Goal: Information Seeking & Learning: Check status

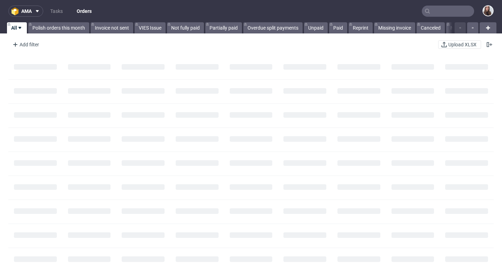
click at [436, 14] on input "text" at bounding box center [448, 11] width 52 height 11
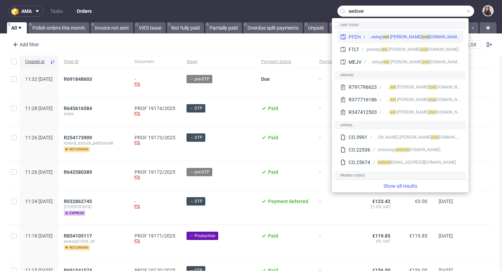
type input "welove"
click at [421, 35] on div "elena.gresle@ wel ove pr.de" at bounding box center [410, 37] width 99 height 6
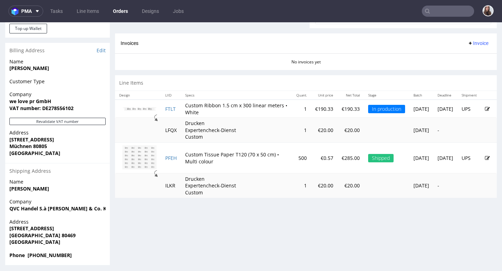
scroll to position [329, 0]
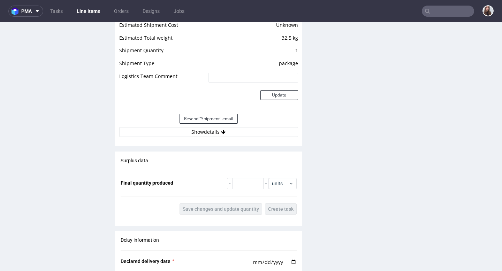
scroll to position [679, 0]
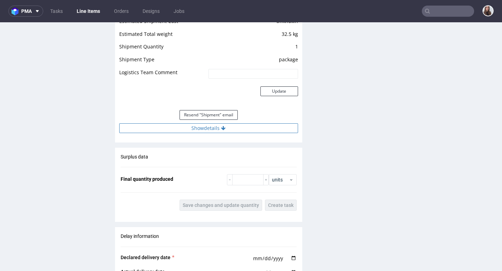
click at [219, 128] on button "Show details" at bounding box center [208, 128] width 179 height 10
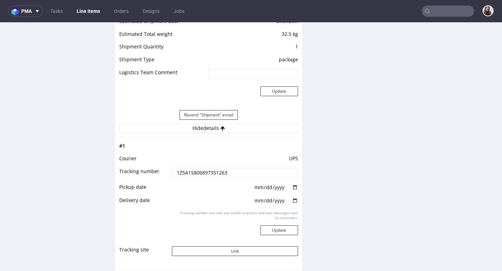
drag, startPoint x: 229, startPoint y: 173, endPoint x: 173, endPoint y: 173, distance: 56.8
click at [173, 173] on input "1Z5A15806897351263" at bounding box center [235, 173] width 126 height 10
click at [242, 174] on input "1Z5A15806897351263" at bounding box center [235, 173] width 126 height 10
drag, startPoint x: 242, startPoint y: 174, endPoint x: 171, endPoint y: 172, distance: 71.2
click at [172, 172] on input "1Z5A15806897351263" at bounding box center [235, 173] width 126 height 10
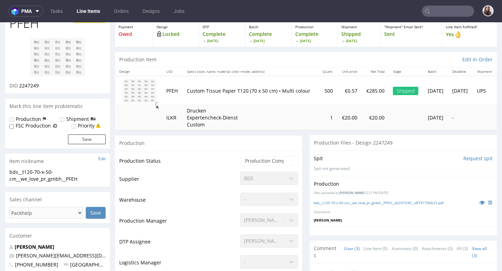
scroll to position [0, 0]
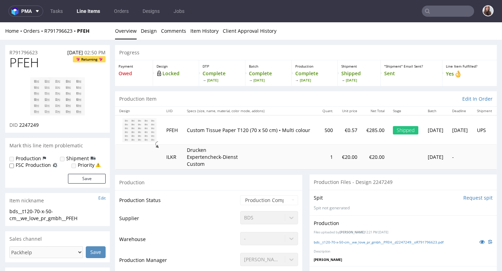
click at [448, 12] on input "text" at bounding box center [448, 11] width 52 height 11
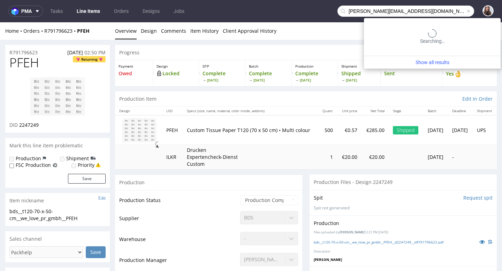
type input "a.bednarz@tlcmanagement.pl"
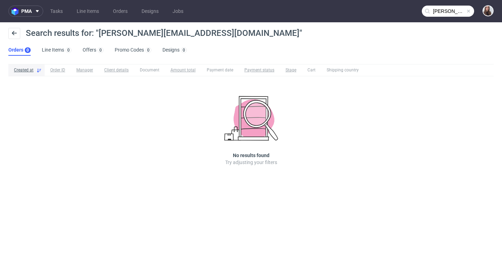
click at [467, 15] on input "a.bednarz@tlcmanagement.pl" at bounding box center [448, 11] width 52 height 11
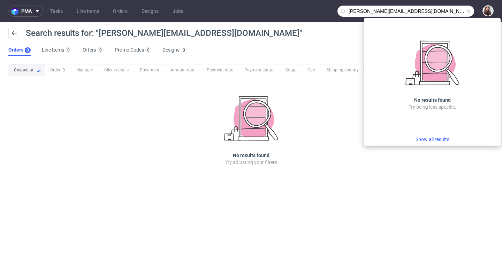
click at [468, 13] on span at bounding box center [469, 11] width 6 height 6
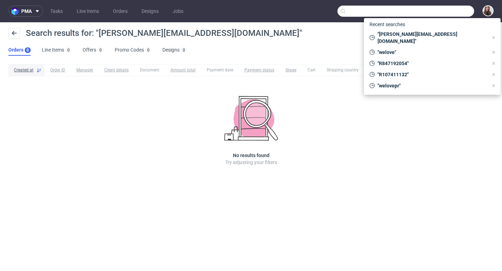
click at [468, 13] on input "text" at bounding box center [406, 11] width 137 height 11
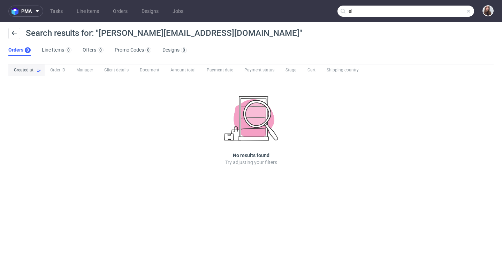
type input "e"
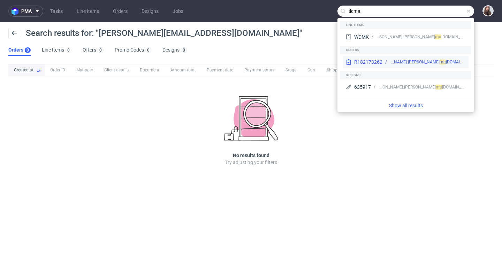
type input "tlcma"
click at [406, 59] on div "pam.patel@ tlc" at bounding box center [415, 62] width 50 height 6
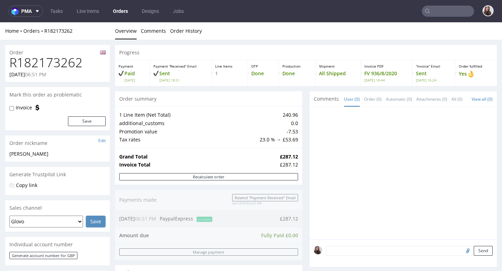
click at [432, 10] on input "text" at bounding box center [448, 11] width 52 height 11
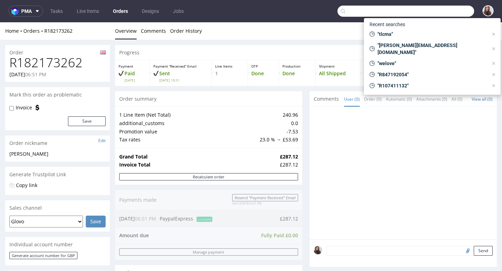
paste input "tlcmanagement.pl"
type input "tlcmanagement.pl"
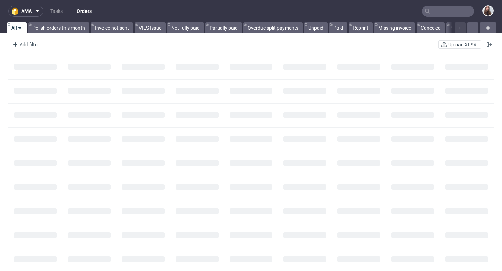
click at [444, 15] on input "text" at bounding box center [448, 11] width 52 height 11
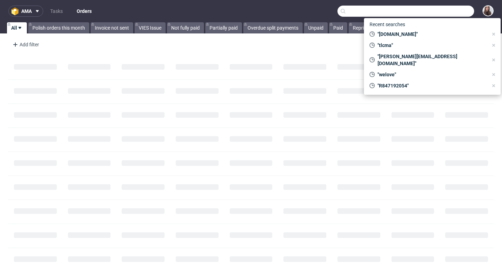
paste input "R165033197"
type input "R165033197"
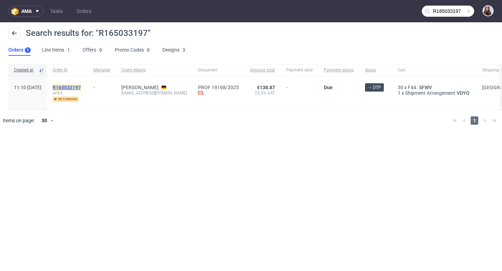
click at [81, 88] on mark "R165033197" at bounding box center [67, 88] width 28 height 6
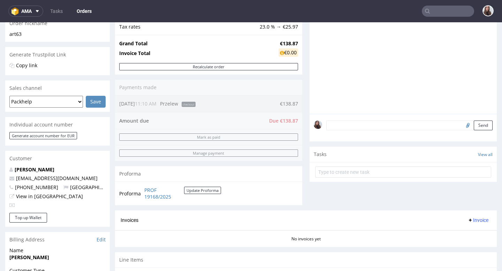
scroll to position [121, 0]
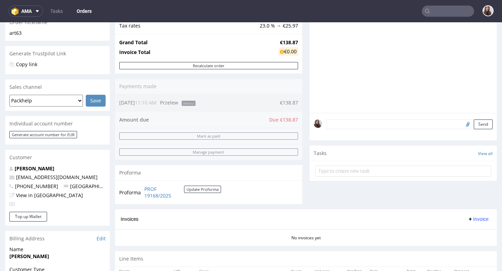
click at [368, 128] on textarea at bounding box center [409, 125] width 166 height 10
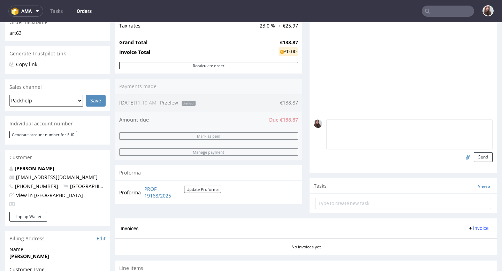
click at [353, 140] on textarea at bounding box center [409, 135] width 166 height 30
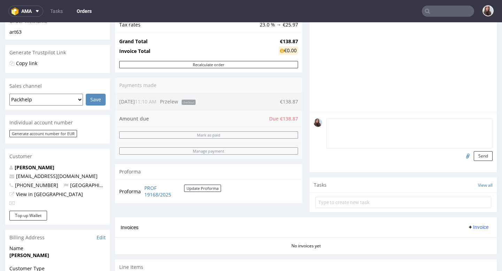
scroll to position [129, 0]
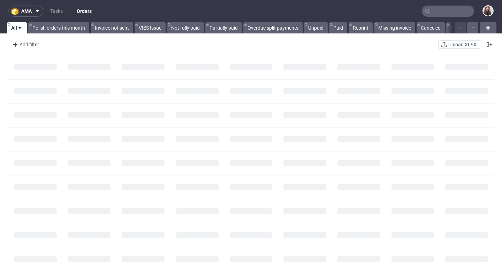
click at [442, 14] on input "text" at bounding box center [448, 11] width 52 height 11
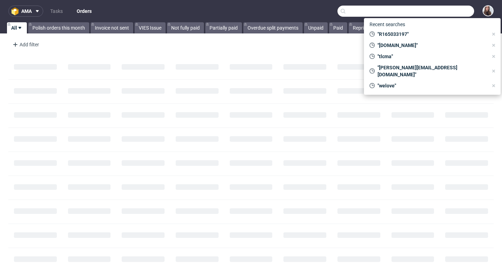
paste input "R253767639"
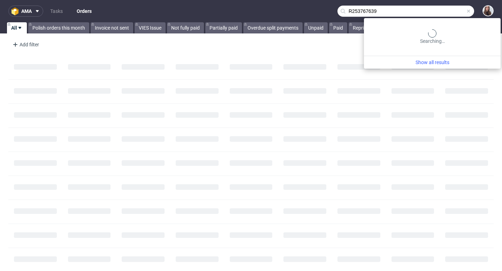
type input "R253767639"
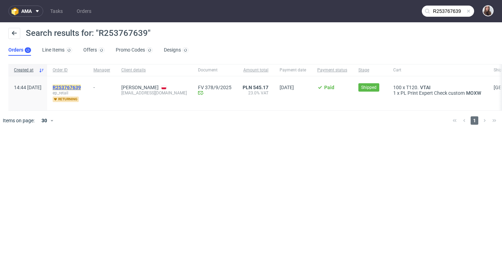
click at [74, 85] on mark "R253767639" at bounding box center [67, 88] width 28 height 6
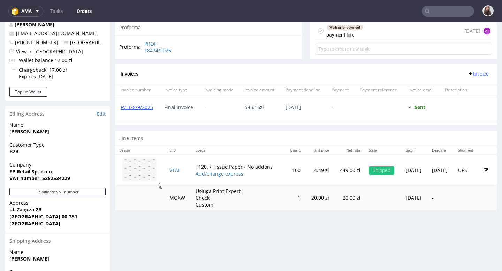
scroll to position [268, 0]
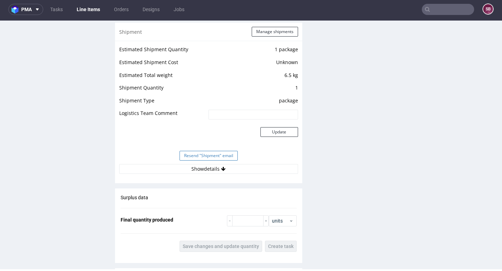
scroll to position [653, 0]
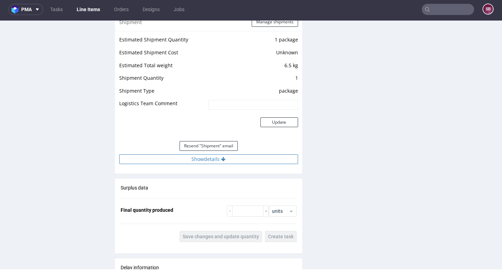
click at [211, 160] on button "Show details" at bounding box center [208, 159] width 179 height 10
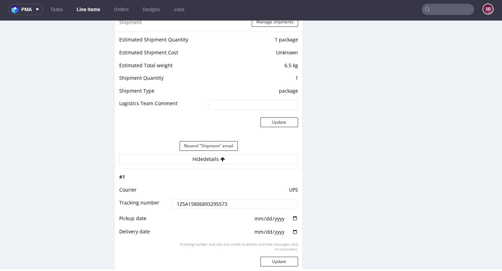
drag, startPoint x: 230, startPoint y: 204, endPoint x: 172, endPoint y: 202, distance: 57.9
click at [172, 202] on input "1Z5A15806893295573" at bounding box center [235, 204] width 126 height 10
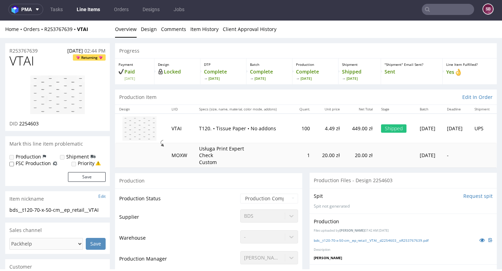
scroll to position [0, 0]
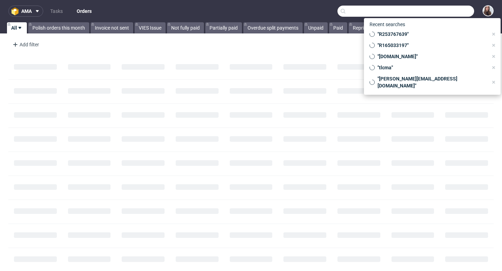
click at [435, 13] on input "text" at bounding box center [406, 11] width 137 height 11
paste input "NON+"
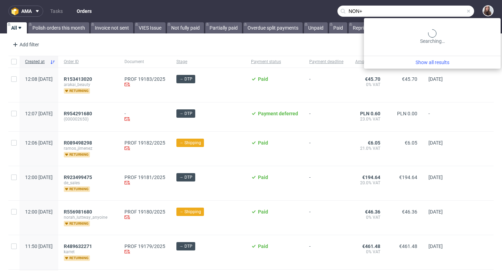
type input "NON"
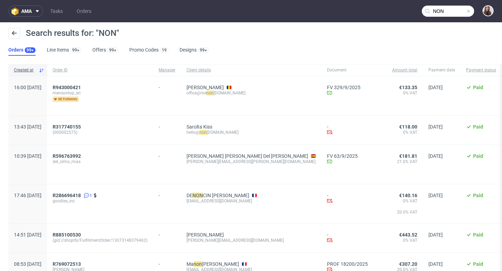
click at [466, 8] on span at bounding box center [469, 11] width 6 height 6
click at [446, 11] on input "text" at bounding box center [448, 11] width 52 height 11
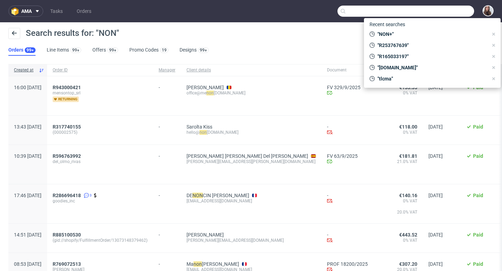
paste input "eszenyi.zoltan@nonplusz.hu"
type input "eszenyi.zoltan@nonplusz.hu"
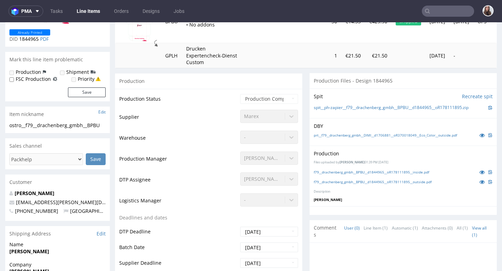
scroll to position [121, 0]
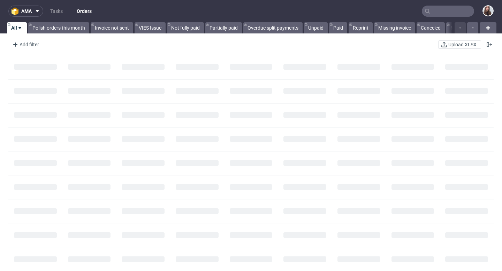
click at [453, 12] on input "text" at bounding box center [448, 11] width 52 height 11
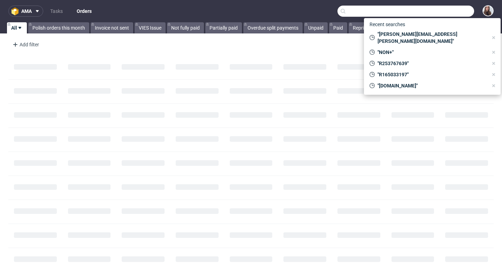
paste input "R402233089"
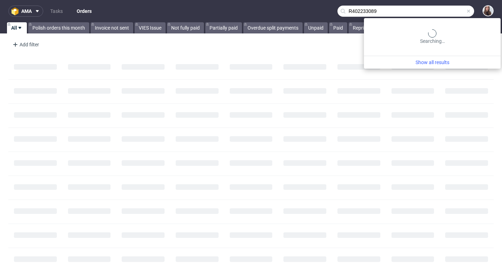
type input "R402233089"
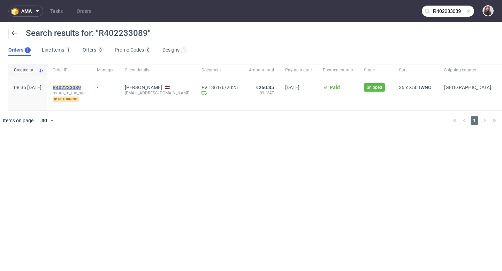
click at [81, 85] on mark "R402233089" at bounding box center [67, 88] width 28 height 6
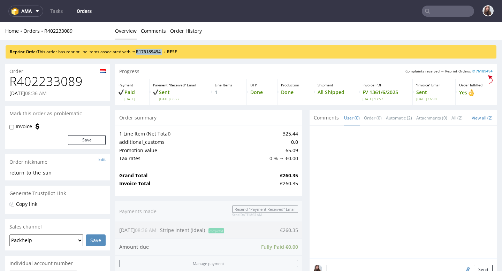
drag, startPoint x: 167, startPoint y: 51, endPoint x: 139, endPoint y: 51, distance: 27.5
click at [139, 51] on div "Reprint Order This order has reprint line items associated with it: R176189494 …" at bounding box center [251, 51] width 491 height 13
copy span "R176189494"
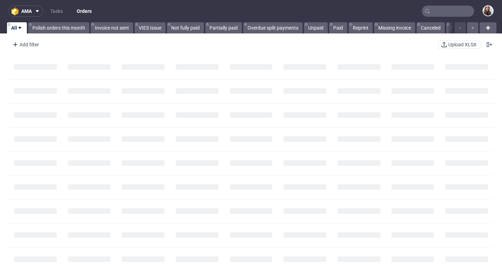
click at [437, 16] on input "text" at bounding box center [448, 11] width 52 height 11
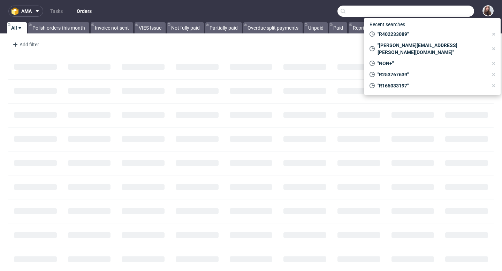
paste input "R176189494"
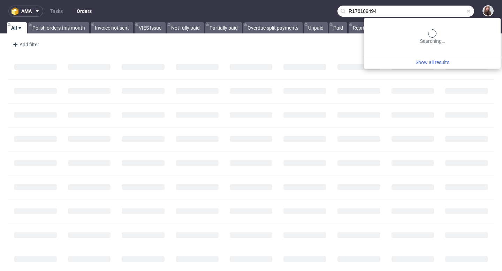
type input "R176189494"
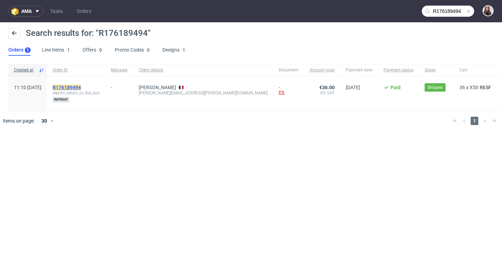
click at [81, 88] on mark "R176189494" at bounding box center [67, 88] width 28 height 6
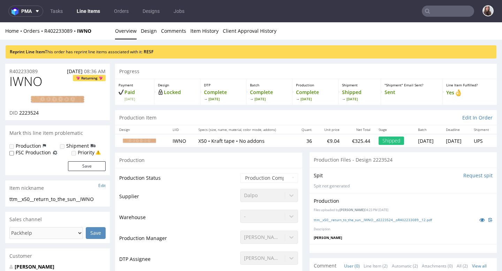
click at [440, 14] on input "text" at bounding box center [448, 11] width 52 height 11
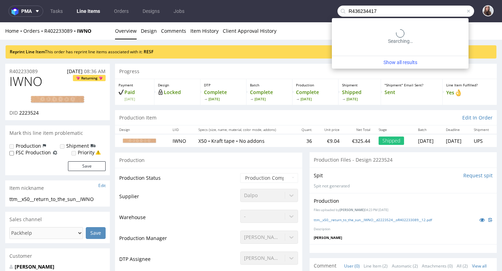
type input "R436234417"
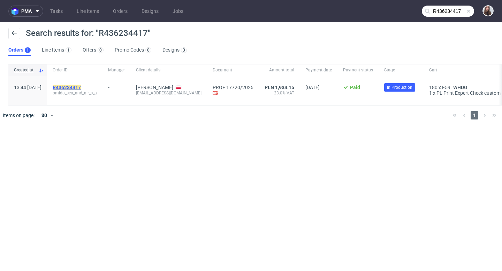
click at [81, 86] on mark "R436234417" at bounding box center [67, 88] width 28 height 6
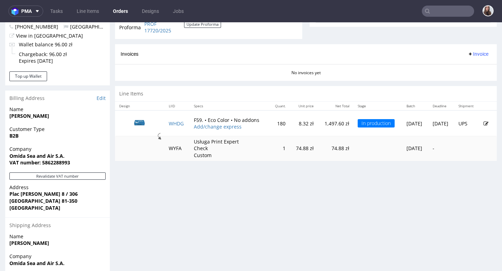
scroll to position [290, 0]
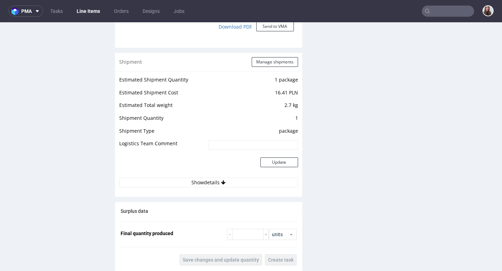
scroll to position [683, 0]
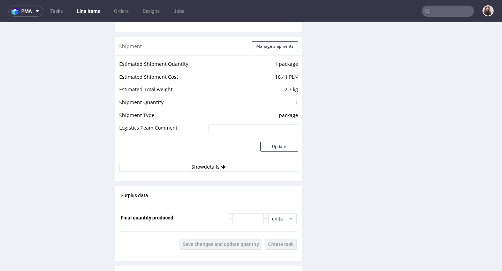
click at [210, 159] on td "Update" at bounding box center [252, 150] width 91 height 23
click at [210, 164] on button "Show details" at bounding box center [208, 167] width 179 height 10
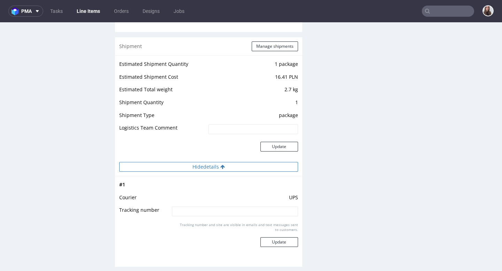
click at [213, 168] on button "Hide details" at bounding box center [208, 167] width 179 height 10
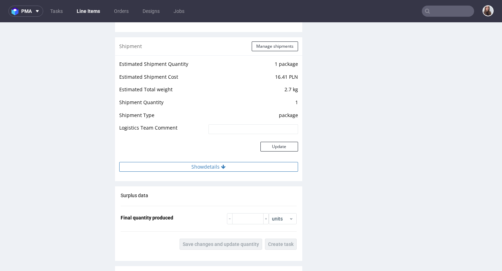
click at [213, 168] on button "Show details" at bounding box center [208, 167] width 179 height 10
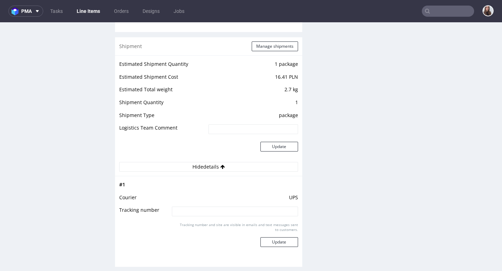
click at [202, 215] on input at bounding box center [235, 212] width 126 height 10
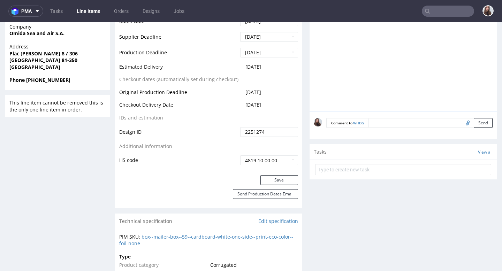
scroll to position [310, 0]
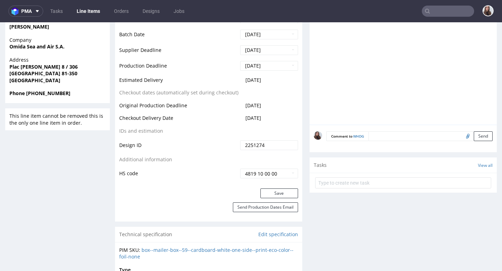
drag, startPoint x: 271, startPoint y: 77, endPoint x: 241, endPoint y: 79, distance: 30.4
click at [241, 79] on td "[DATE]" at bounding box center [269, 82] width 60 height 13
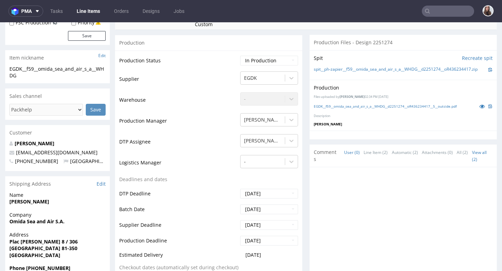
scroll to position [0, 0]
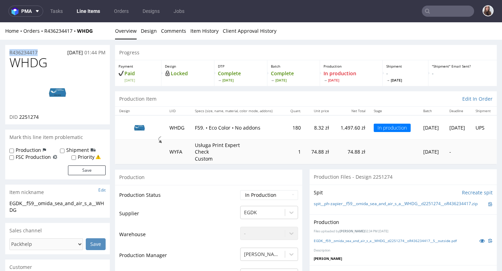
drag, startPoint x: 44, startPoint y: 52, endPoint x: 5, endPoint y: 52, distance: 38.7
copy p "R436234417"
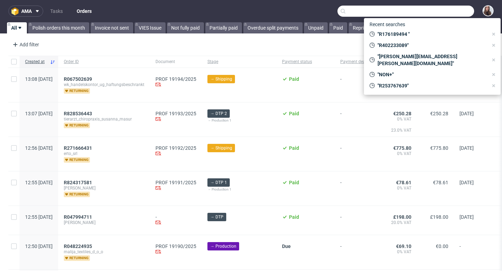
click at [449, 10] on input "text" at bounding box center [406, 11] width 137 height 11
click at [381, 10] on input "text" at bounding box center [406, 11] width 137 height 11
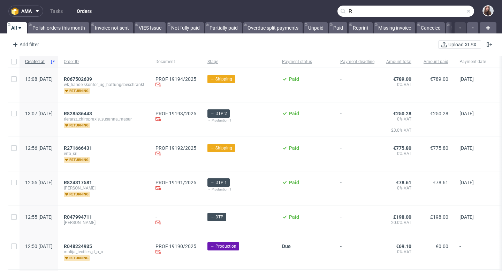
type input "R"
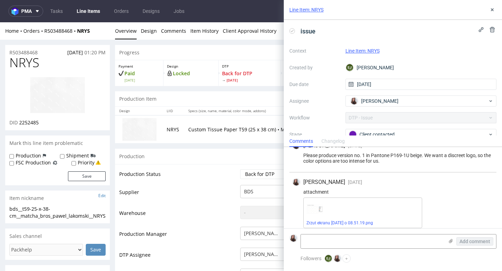
scroll to position [606, 0]
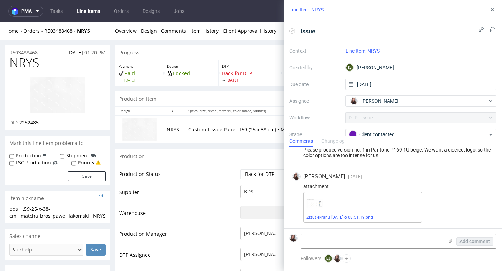
click at [340, 216] on link "Zrzut ekranu [DATE] o 08.51.19.png" at bounding box center [340, 217] width 67 height 5
drag, startPoint x: 44, startPoint y: 51, endPoint x: 8, endPoint y: 51, distance: 35.9
click at [8, 51] on div "R503488468 [DATE] 01:20 PM" at bounding box center [57, 50] width 105 height 11
copy p "R503488468"
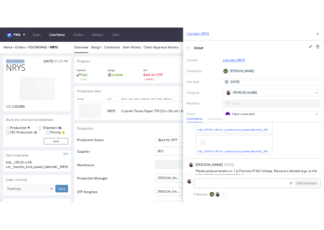
scroll to position [431, 0]
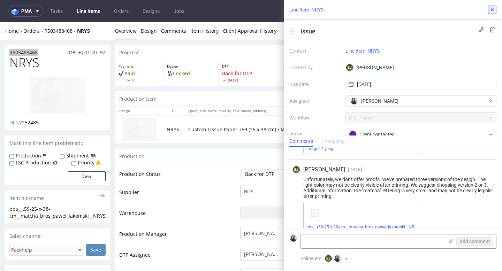
click at [492, 8] on icon at bounding box center [493, 10] width 6 height 6
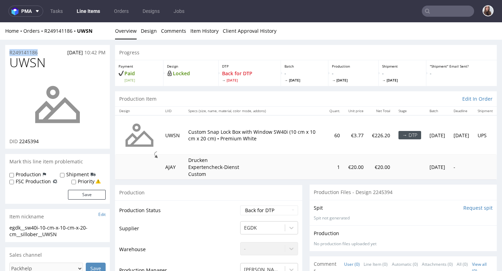
drag, startPoint x: 40, startPoint y: 52, endPoint x: 8, endPoint y: 51, distance: 32.1
click at [8, 51] on div "R249141186 03.08.2025 10:42 PM" at bounding box center [57, 50] width 105 height 11
copy p "R249141186"
drag, startPoint x: 47, startPoint y: 49, endPoint x: 3, endPoint y: 51, distance: 44.0
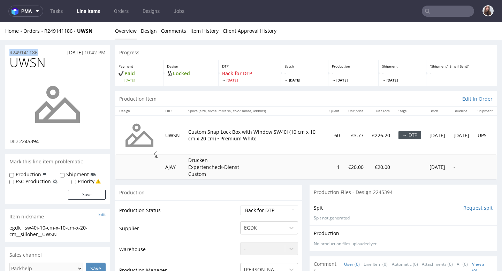
copy p "R249141186"
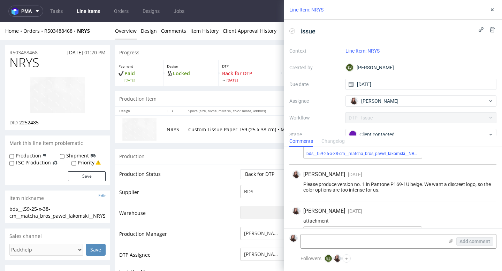
scroll to position [606, 0]
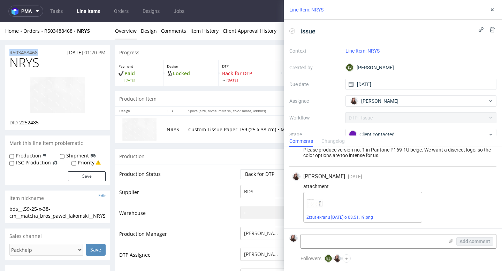
drag, startPoint x: 45, startPoint y: 50, endPoint x: 5, endPoint y: 52, distance: 40.5
copy p "R503488468"
click at [329, 217] on link "Zrzut ekranu 2025-09-8 o 08.51.19.png" at bounding box center [340, 217] width 67 height 5
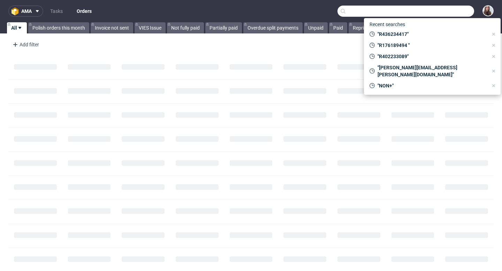
click at [437, 12] on input "text" at bounding box center [406, 11] width 137 height 11
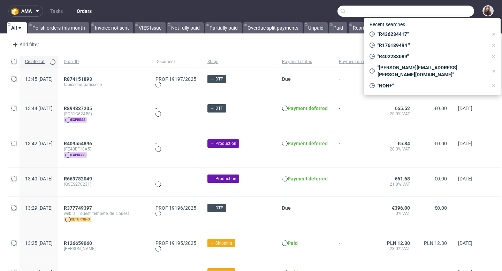
paste input "R628095809"
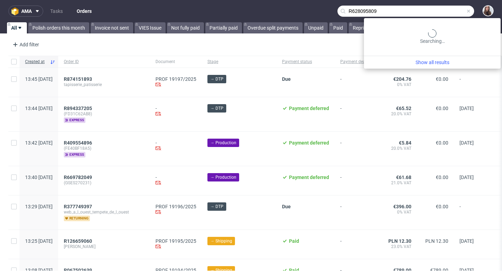
type input "R628095809"
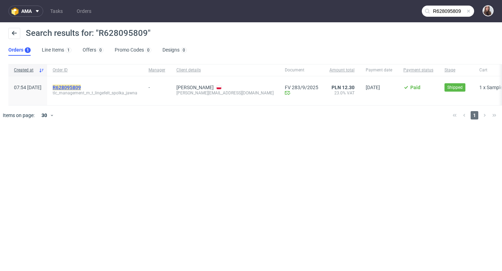
click at [81, 88] on mark "R628095809" at bounding box center [67, 88] width 28 height 6
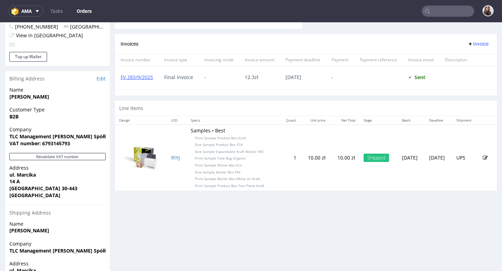
scroll to position [290, 0]
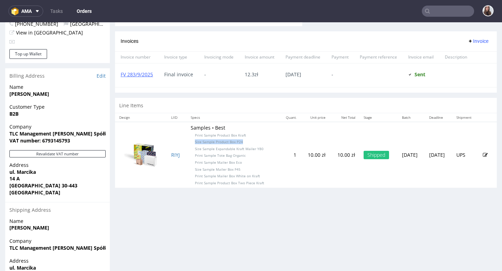
drag, startPoint x: 243, startPoint y: 143, endPoint x: 190, endPoint y: 142, distance: 53.7
click at [190, 142] on td "Samples • Best Print Sample Product Box Kraft Size Sample Product Box P24 Size …" at bounding box center [233, 155] width 93 height 66
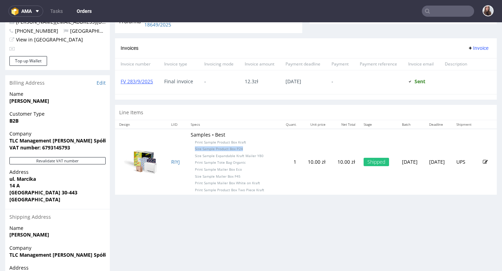
scroll to position [284, 0]
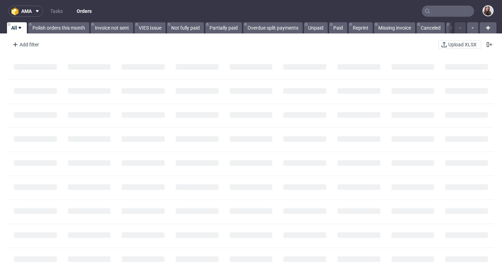
click at [433, 14] on input "text" at bounding box center [448, 11] width 52 height 11
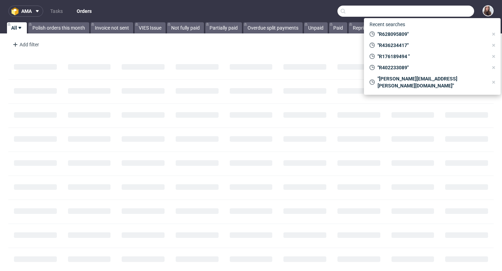
paste input "000002575"
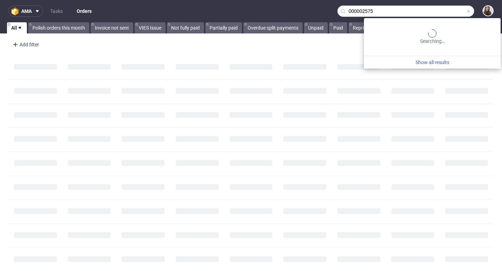
type input "000002575"
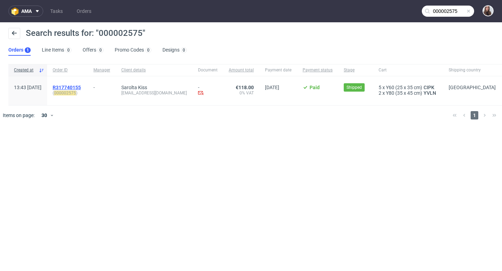
click at [81, 89] on span "R317740155" at bounding box center [67, 88] width 28 height 6
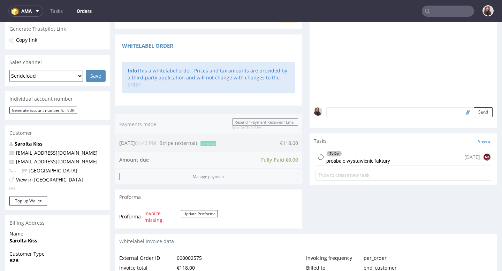
scroll to position [144, 0]
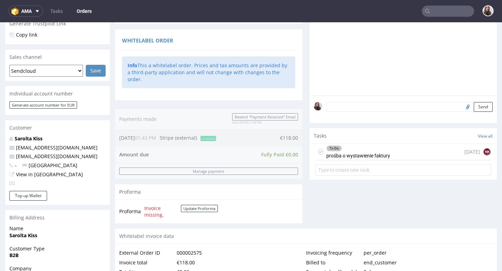
click at [351, 158] on div "To Do prośba o wystawienie faktury" at bounding box center [358, 152] width 64 height 16
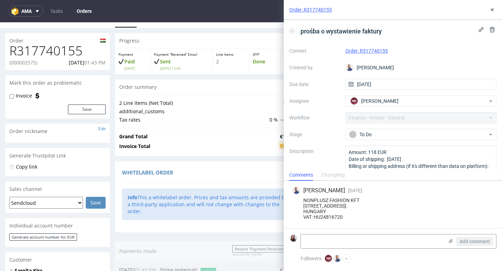
scroll to position [14, 0]
